Goal: Transaction & Acquisition: Obtain resource

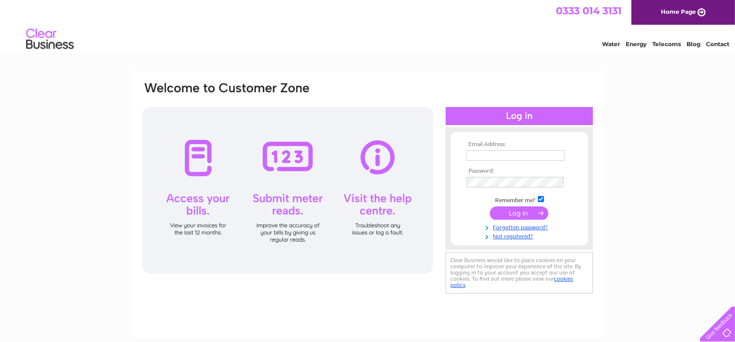
type input "[EMAIL_ADDRESS][DOMAIN_NAME]"
click at [532, 207] on input "submit" at bounding box center [519, 212] width 58 height 13
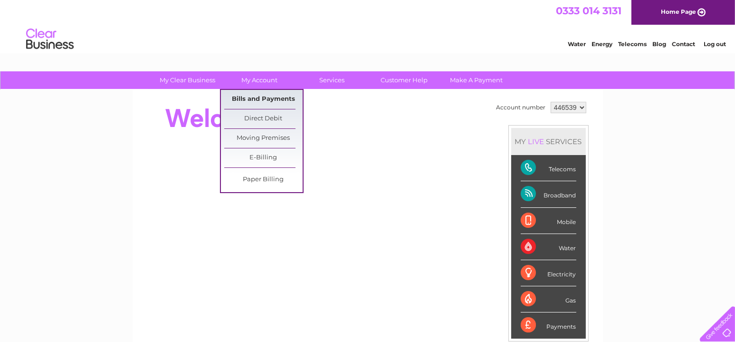
click at [255, 105] on link "Bills and Payments" at bounding box center [263, 99] width 78 height 19
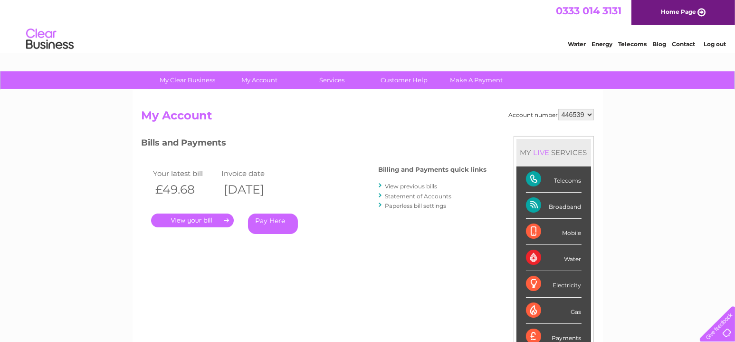
click at [214, 215] on link "." at bounding box center [192, 220] width 83 height 14
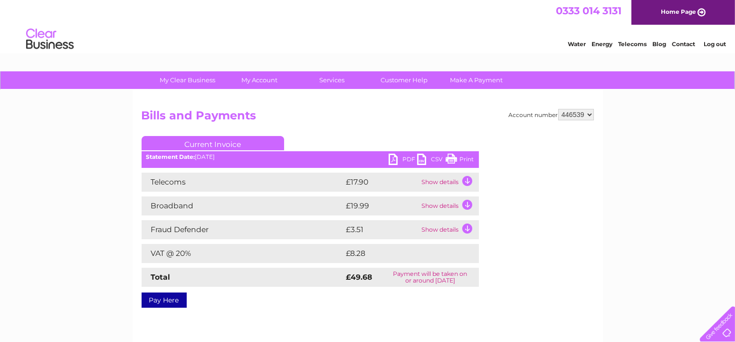
click at [374, 163] on div "PDF CSV Print Statement Date: 09/10/2025" at bounding box center [310, 161] width 337 height 14
click at [398, 160] on link "PDF" at bounding box center [403, 161] width 29 height 14
